Goal: Find specific page/section: Find specific page/section

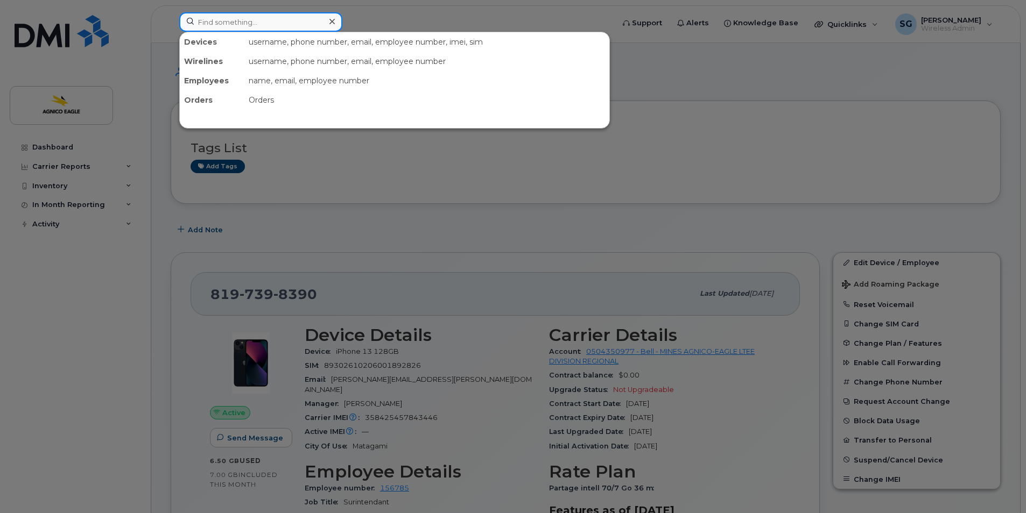
click at [285, 19] on input at bounding box center [260, 21] width 163 height 19
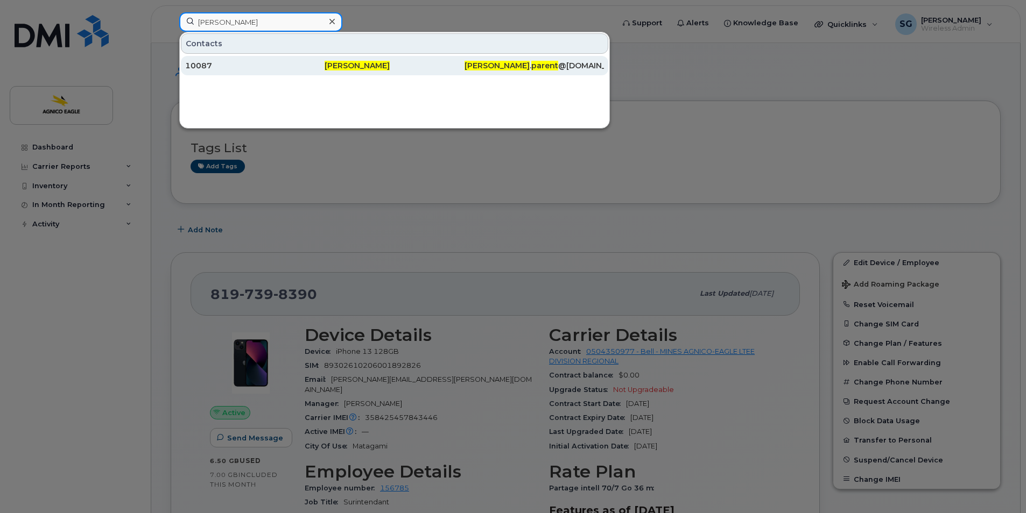
type input "alain parent"
click at [359, 66] on span "Alain Parent" at bounding box center [356, 66] width 65 height 10
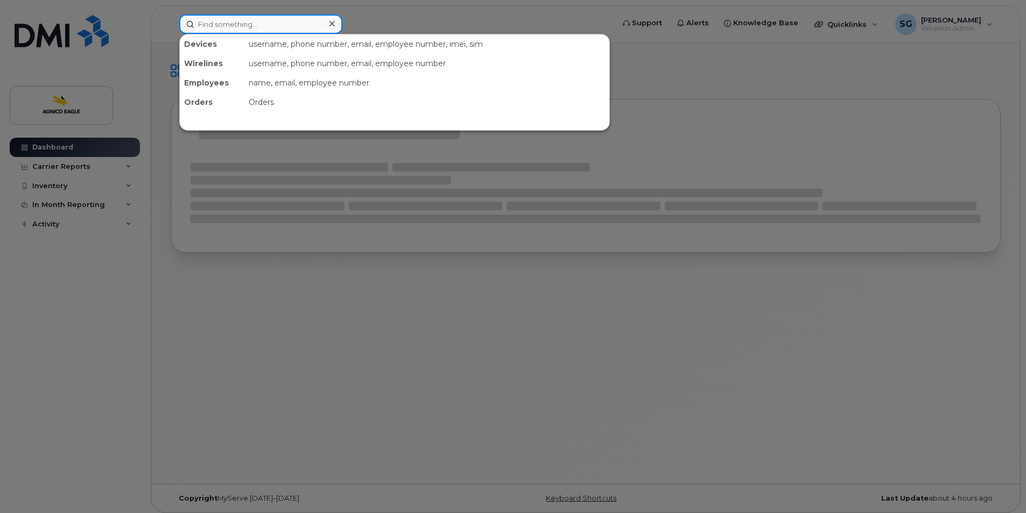
click at [292, 21] on input at bounding box center [260, 24] width 163 height 19
paste input "819-763-9298"
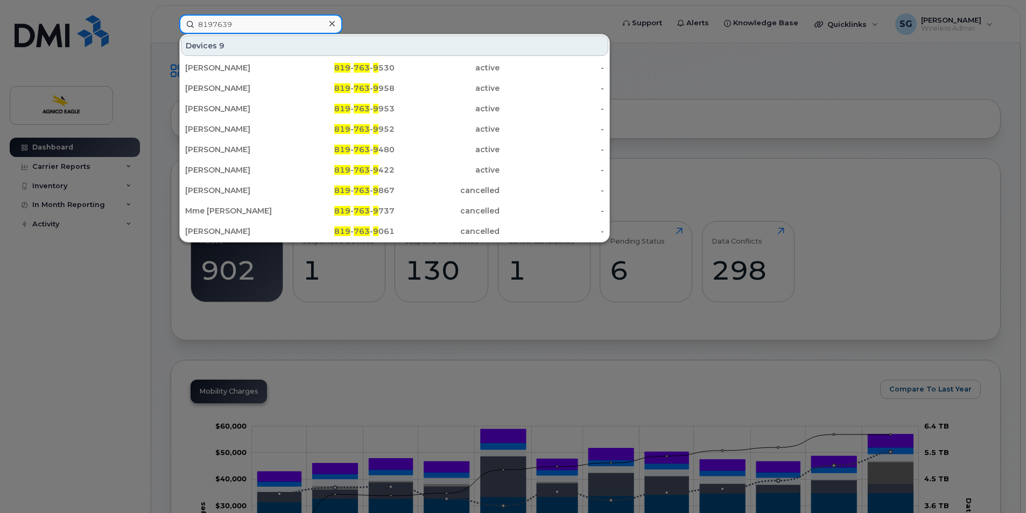
type input "8197639"
click at [333, 23] on icon at bounding box center [331, 23] width 5 height 5
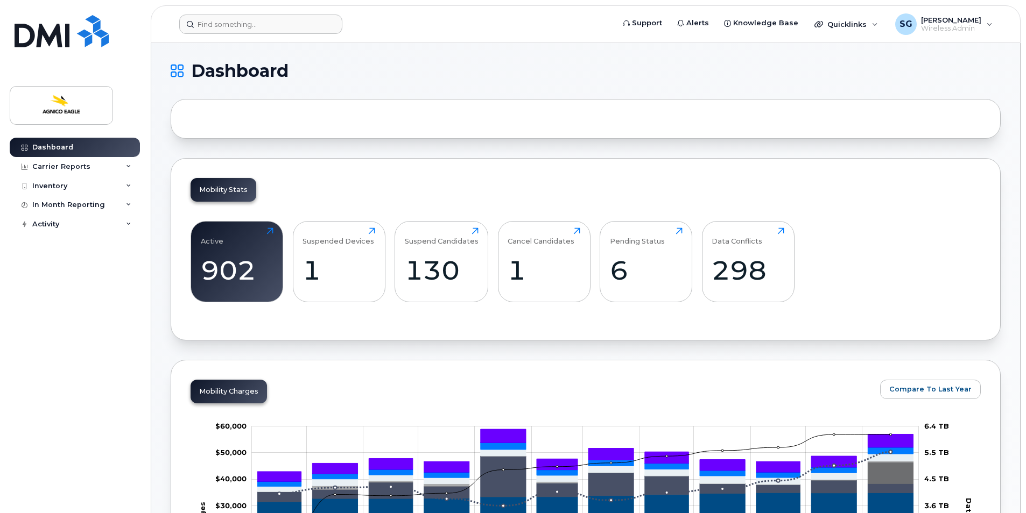
click at [283, 36] on header "Support Alerts Knowledge Base Quicklinks Suspend / Cancel Device Change SIM Car…" at bounding box center [586, 24] width 870 height 38
click at [277, 20] on input at bounding box center [260, 24] width 163 height 19
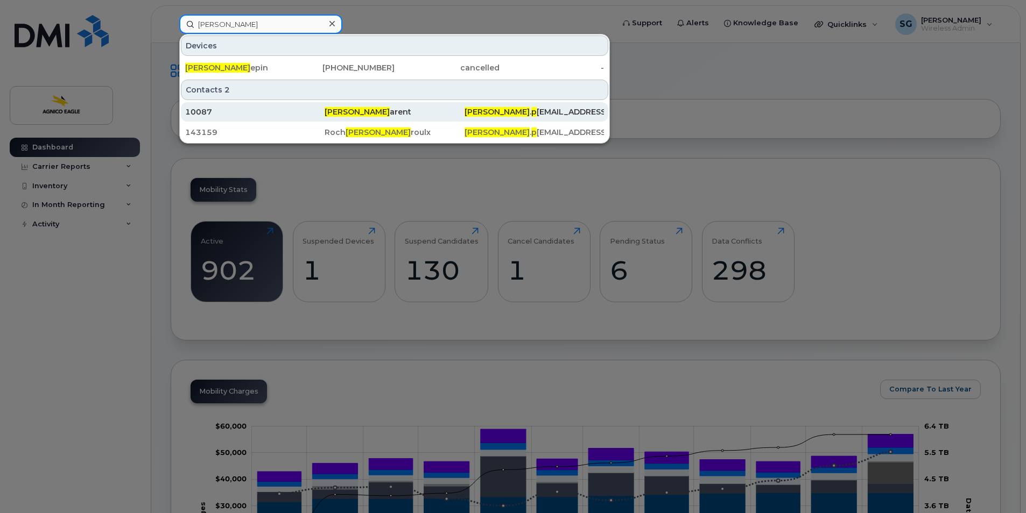
type input "[PERSON_NAME]"
click at [358, 110] on div "Alain P arent" at bounding box center [393, 112] width 139 height 11
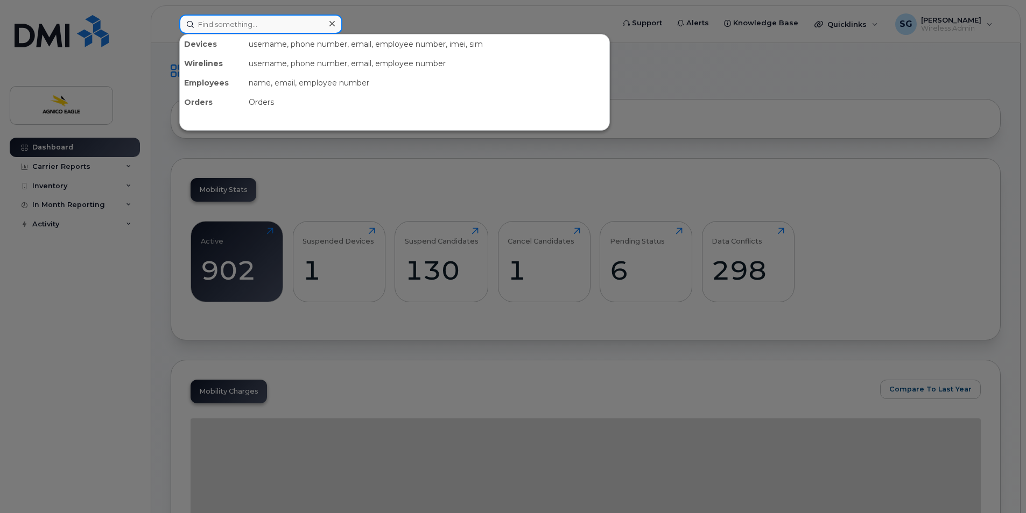
click at [310, 23] on input at bounding box center [260, 24] width 163 height 19
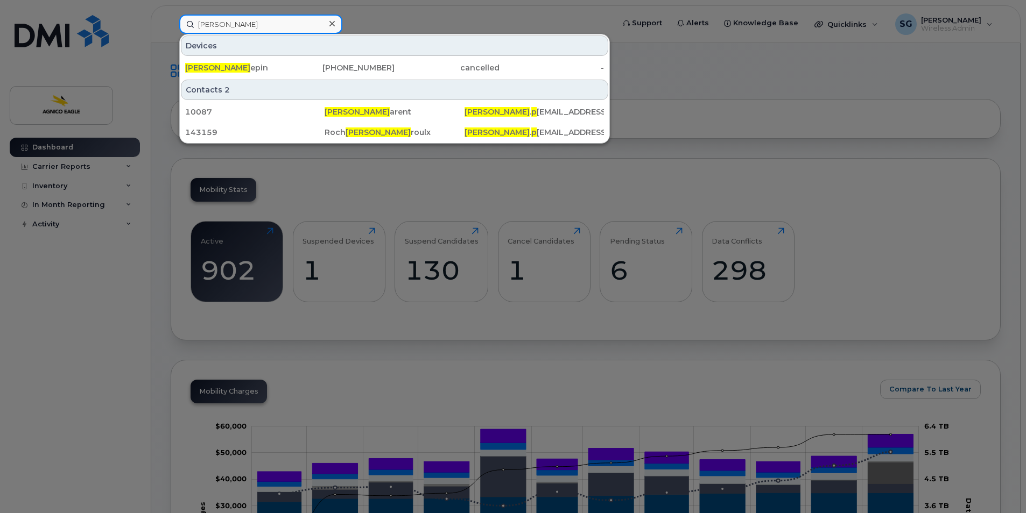
type input "[PERSON_NAME]"
